Goal: Information Seeking & Learning: Learn about a topic

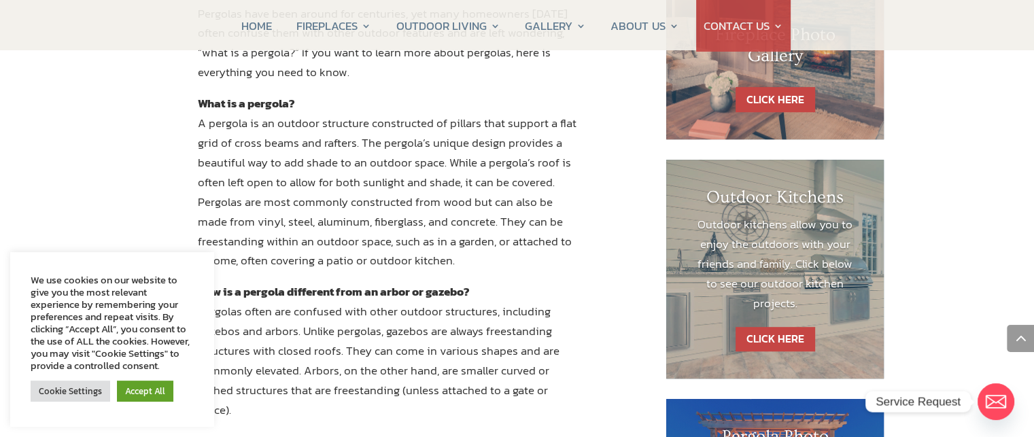
scroll to position [761, 0]
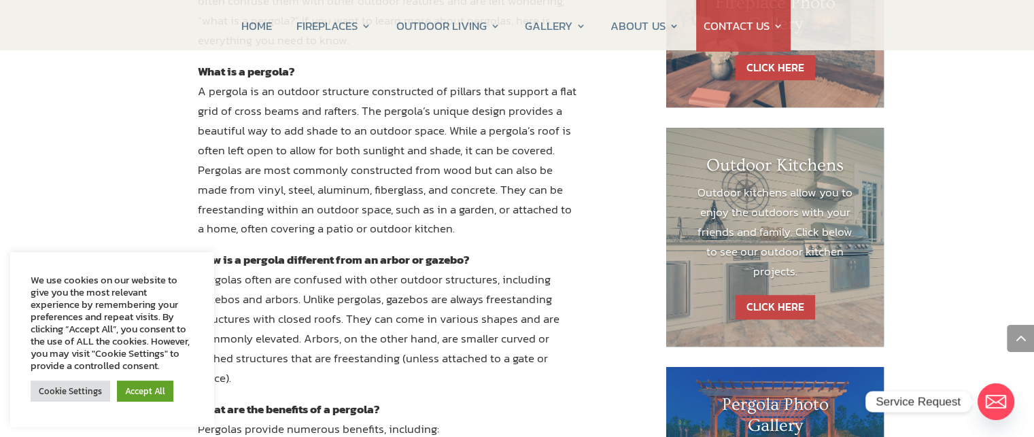
click at [195, 82] on div "What is a Pergola? Read on to learn more about this outdoor living space option…" at bounding box center [388, 348] width 476 height 1075
click at [198, 92] on p "What is a pergola? A pergola is an outdoor structure constructed of pillars tha…" at bounding box center [388, 156] width 381 height 188
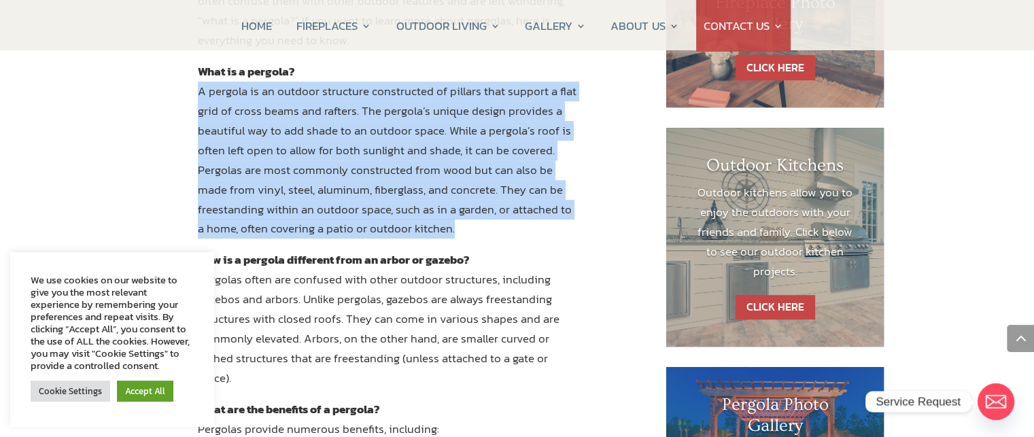
drag, startPoint x: 198, startPoint y: 92, endPoint x: 442, endPoint y: 227, distance: 279.0
click at [442, 227] on p "What is a pergola? A pergola is an outdoor structure constructed of pillars tha…" at bounding box center [388, 156] width 381 height 188
copy p "A pergola is an outdoor structure constructed of pillars that support a flat gr…"
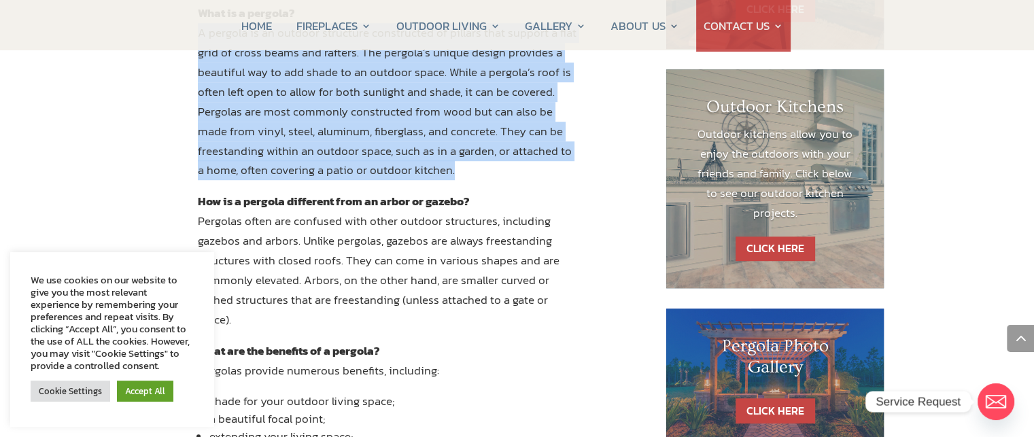
scroll to position [897, 0]
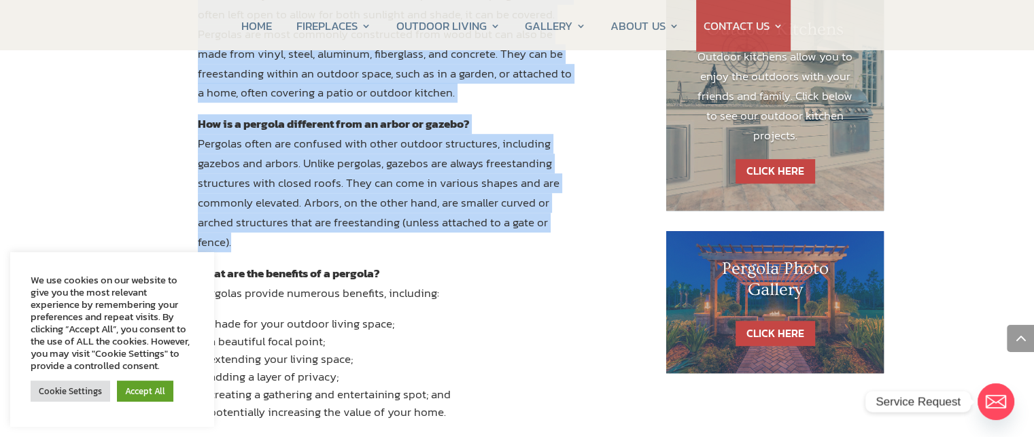
copy div "A pergola is an outdoor structure constructed of pillars that support a flat gr…"
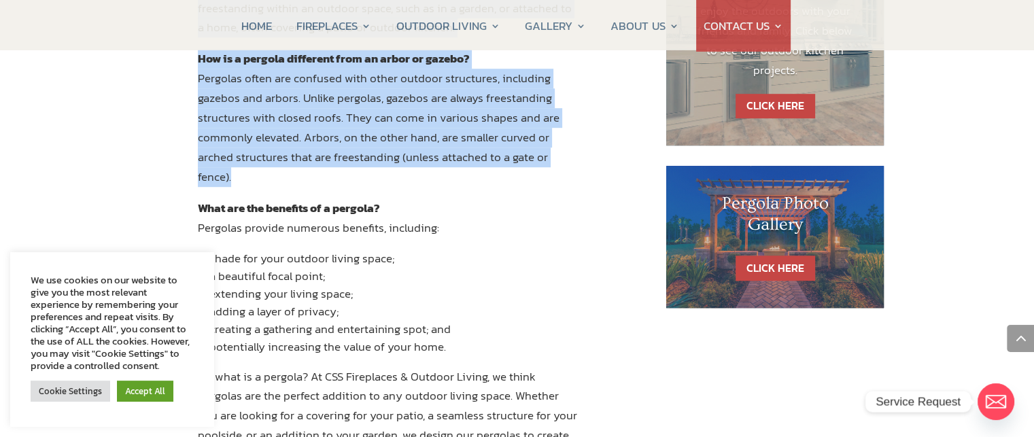
scroll to position [965, 0]
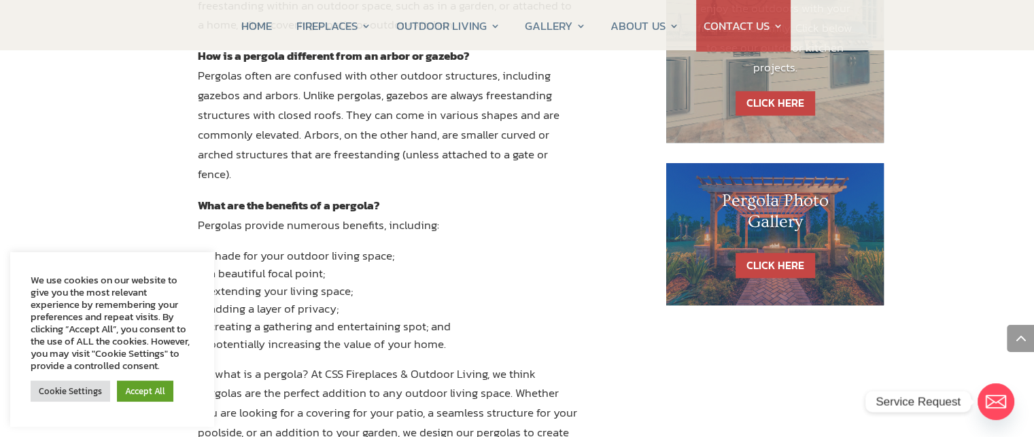
click at [748, 239] on div "Pergola Photo Gallery" at bounding box center [774, 221] width 163 height 63
click at [760, 259] on link "CLICK HERE" at bounding box center [775, 265] width 80 height 25
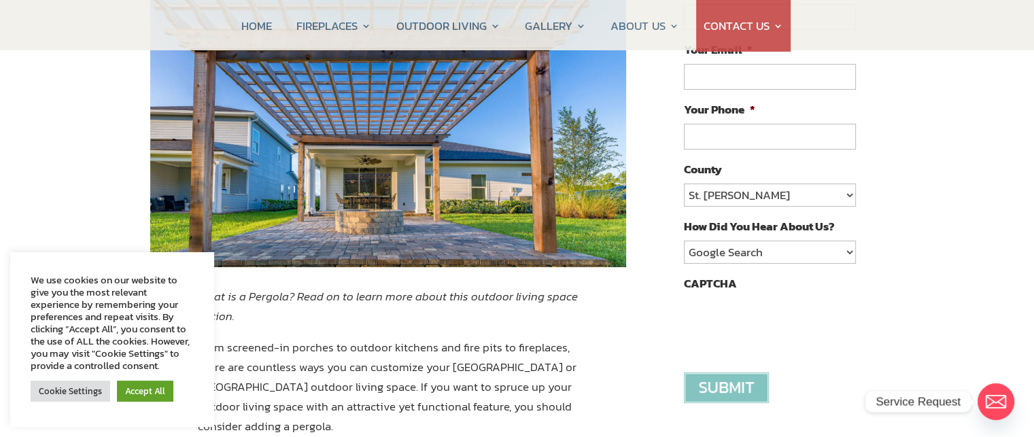
scroll to position [0, 0]
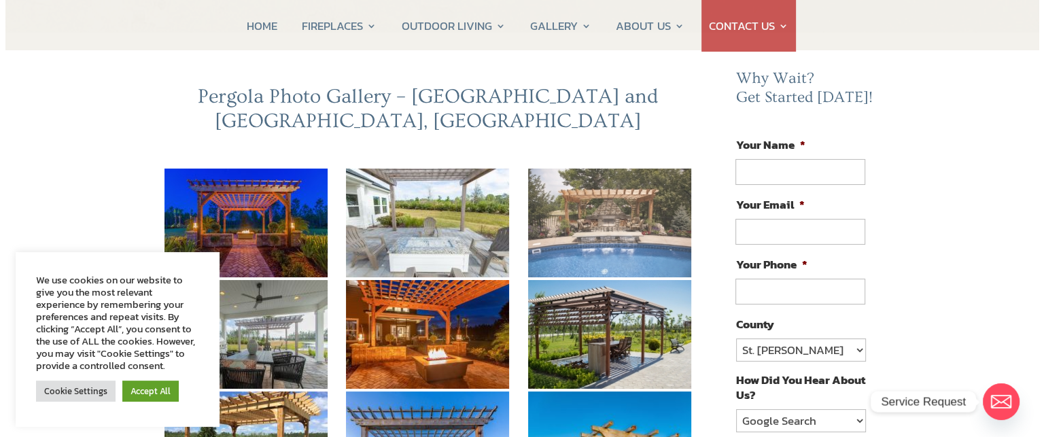
scroll to position [136, 0]
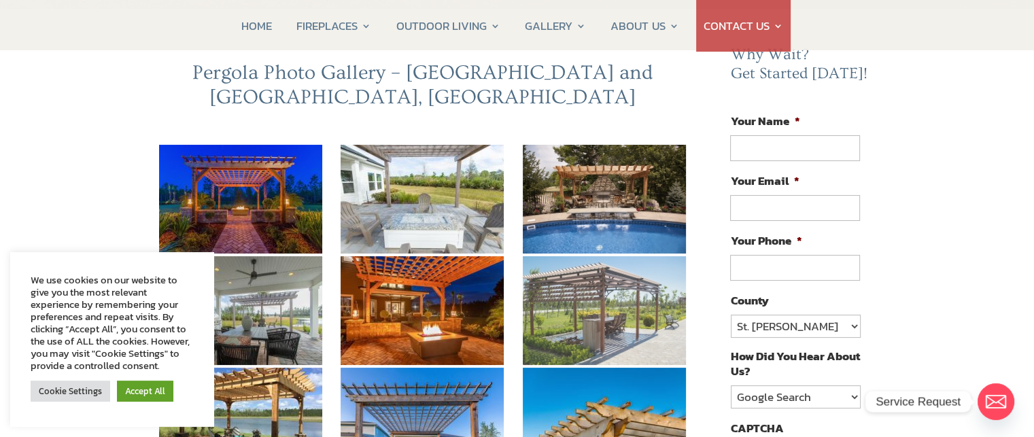
click at [599, 280] on img at bounding box center [604, 310] width 163 height 109
